Goal: Information Seeking & Learning: Learn about a topic

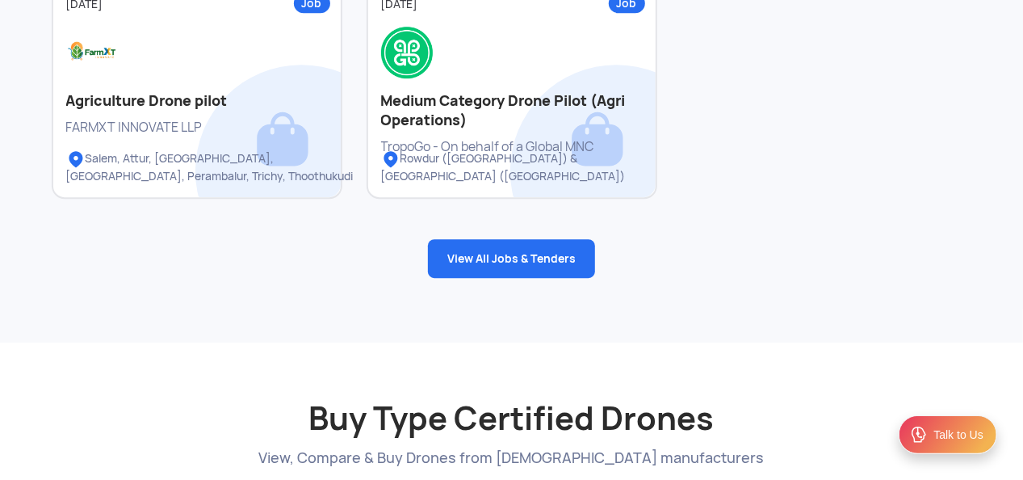
scroll to position [2262, 0]
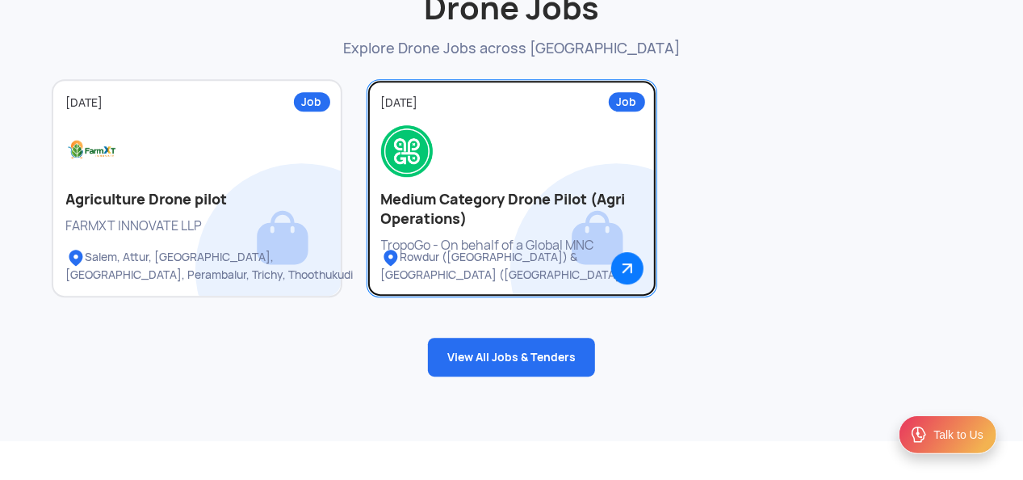
click at [538, 241] on div "TropoGo - On behalf of a Global MNC" at bounding box center [512, 246] width 262 height 18
click at [498, 167] on div at bounding box center [512, 151] width 262 height 52
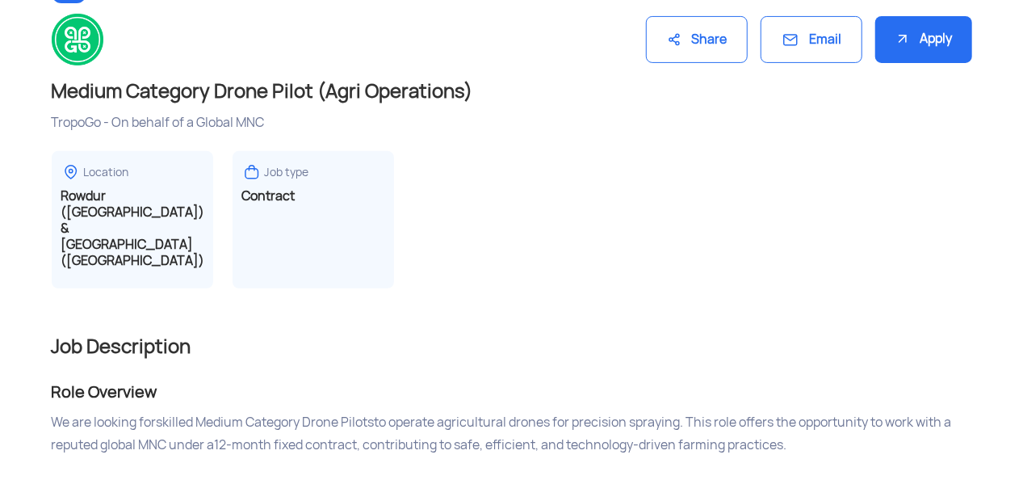
scroll to position [162, 0]
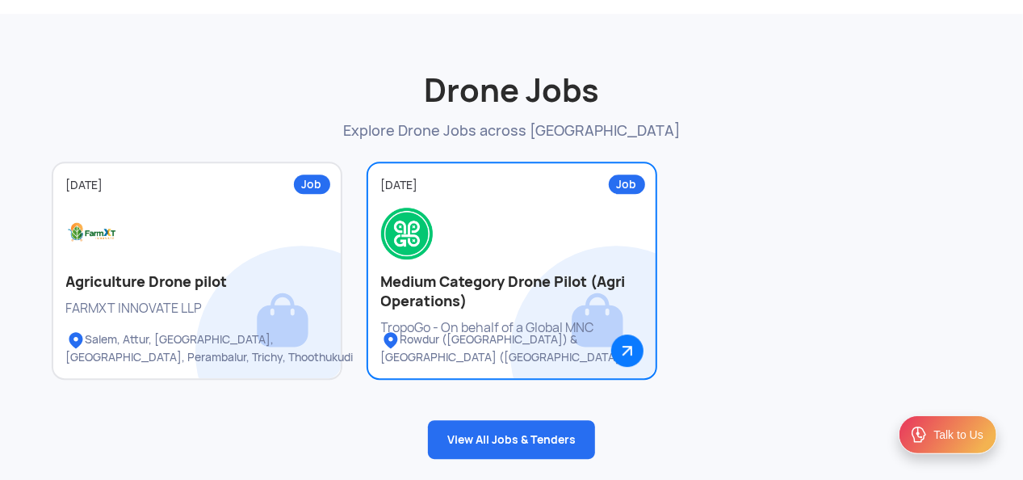
scroll to position [2262, 0]
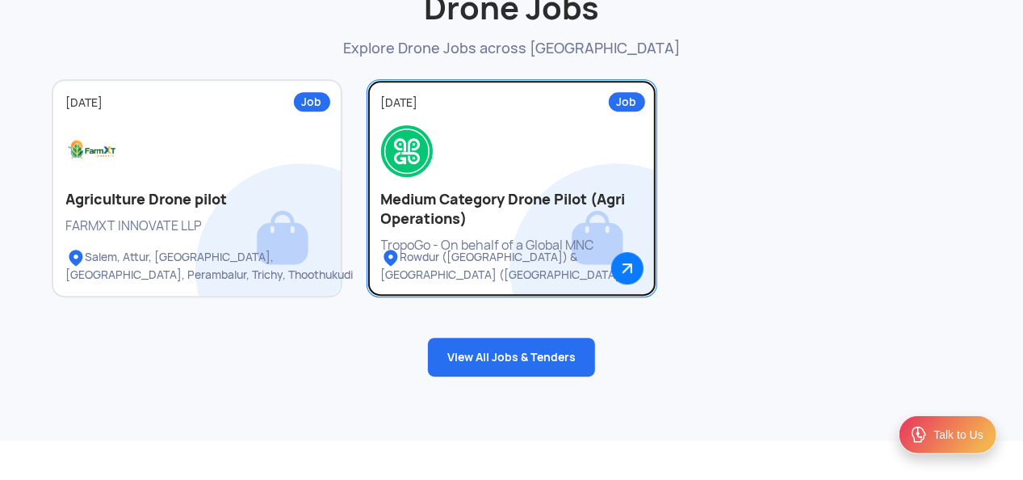
click at [537, 172] on div at bounding box center [512, 151] width 262 height 52
